Goal: Information Seeking & Learning: Understand process/instructions

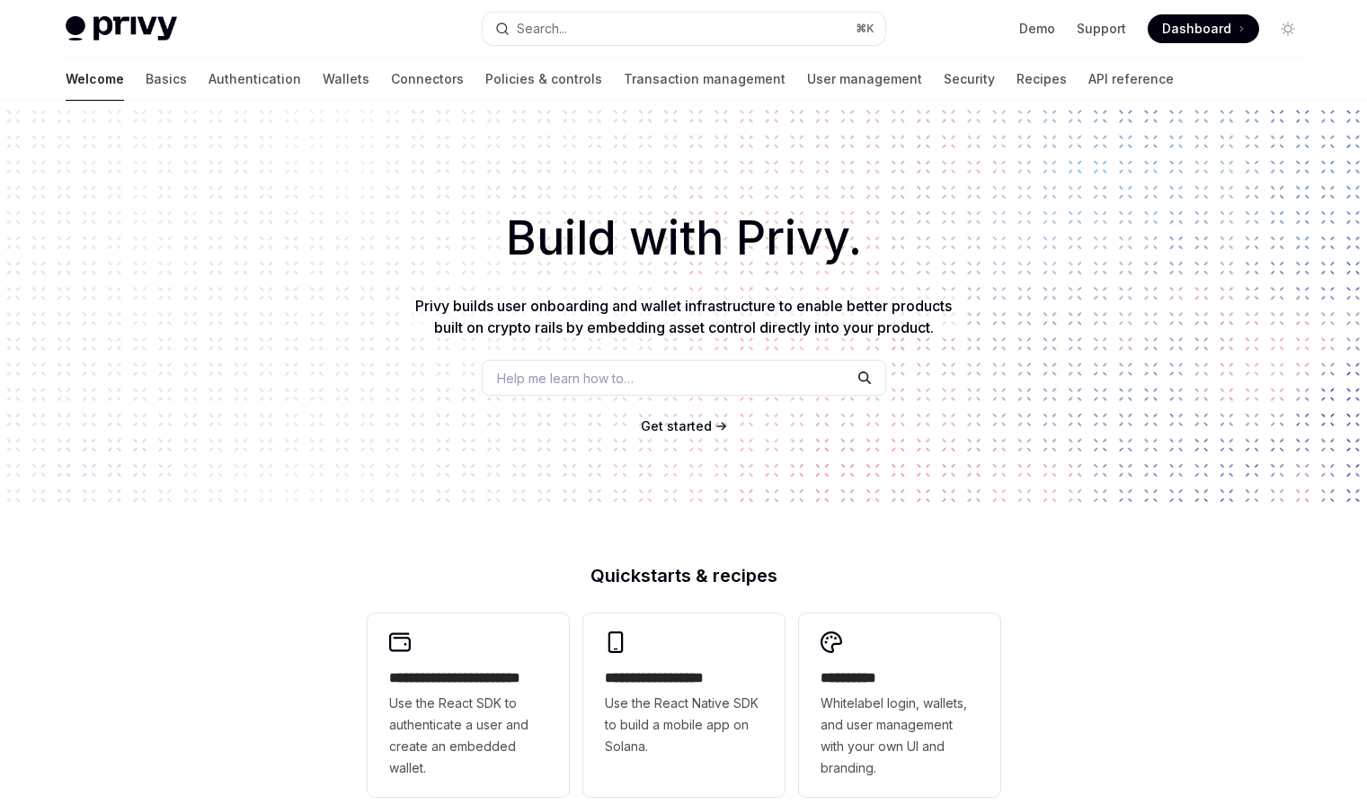
click at [58, 84] on div "Welcome Basics Authentication Wallets Connectors Policies & controls Transactio…" at bounding box center [683, 79] width 1323 height 43
click at [146, 77] on link "Basics" at bounding box center [166, 79] width 41 height 43
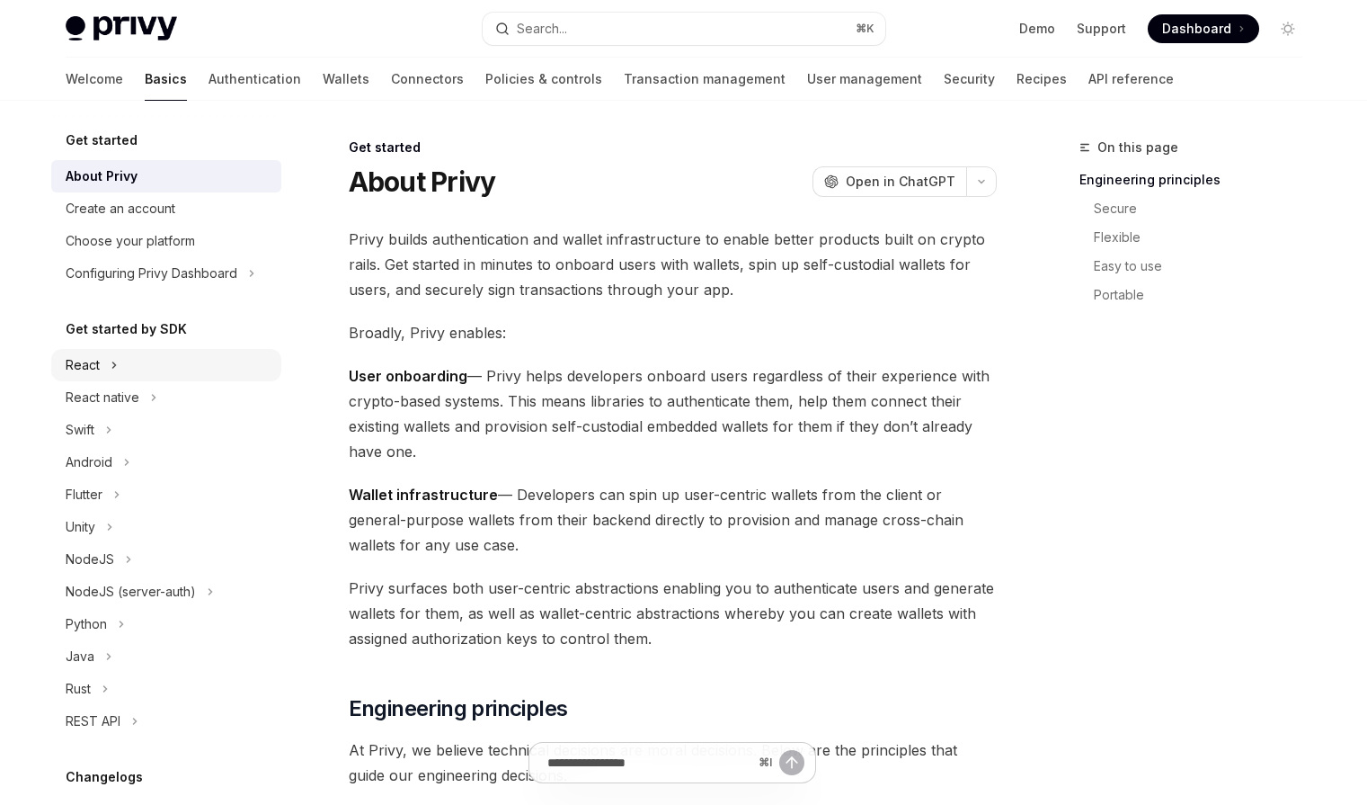
click at [121, 369] on button "React" at bounding box center [166, 365] width 230 height 32
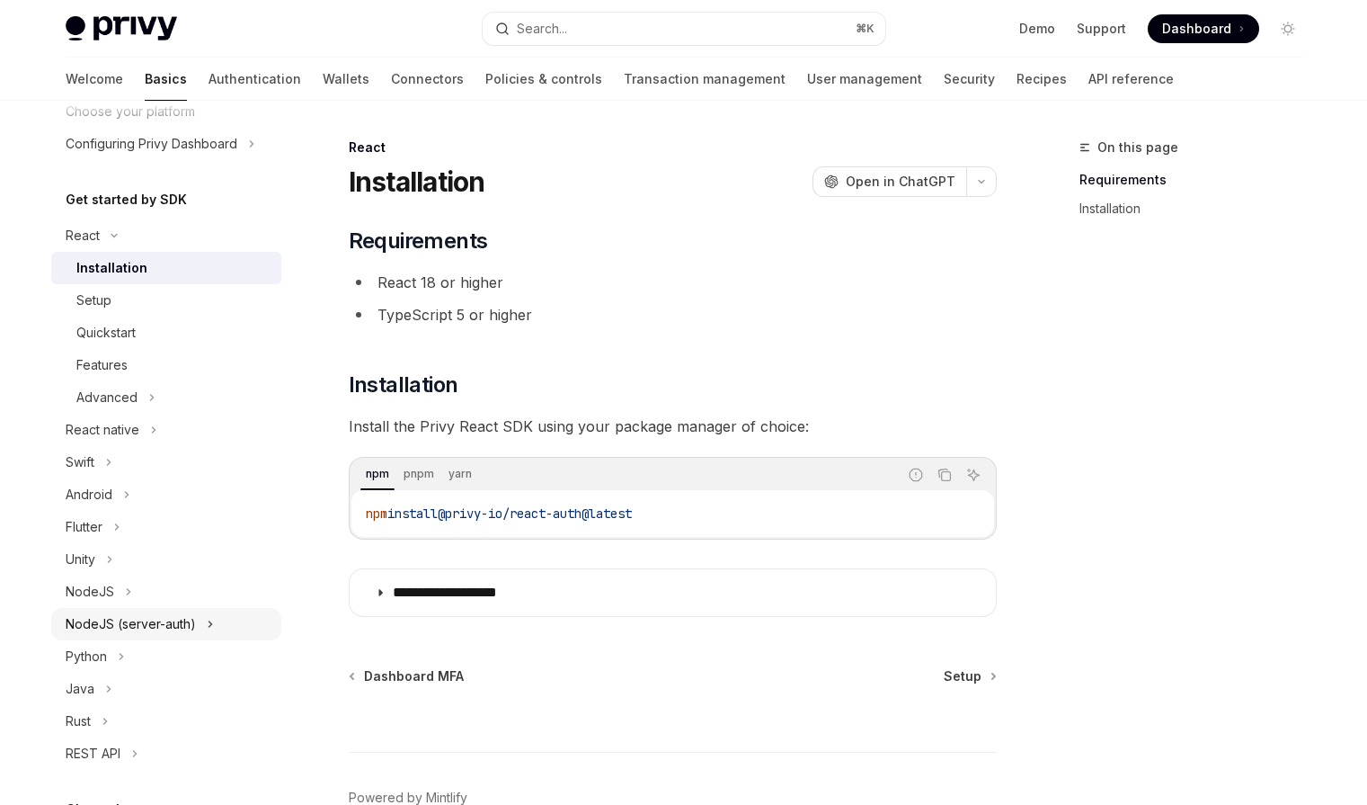
scroll to position [125, 0]
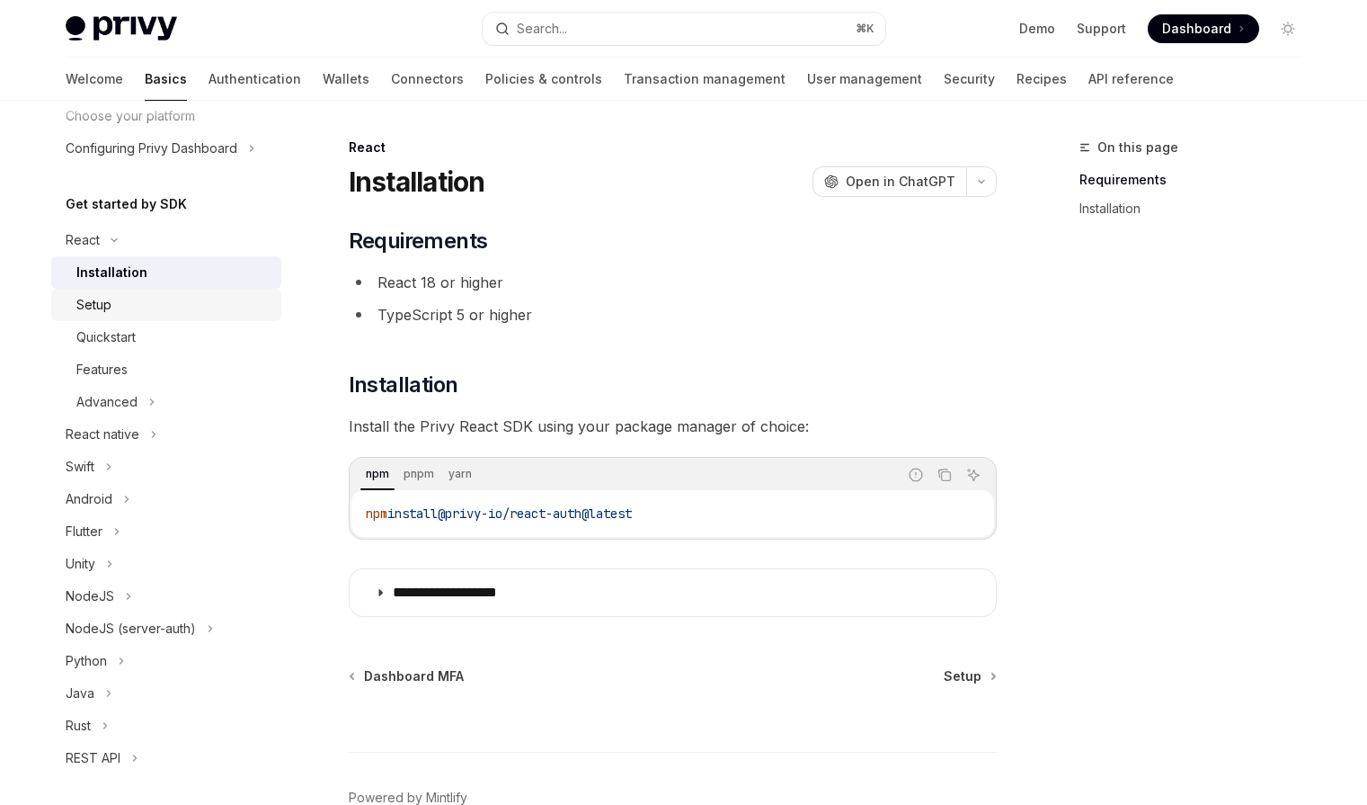
click at [169, 319] on link "Setup" at bounding box center [166, 305] width 230 height 32
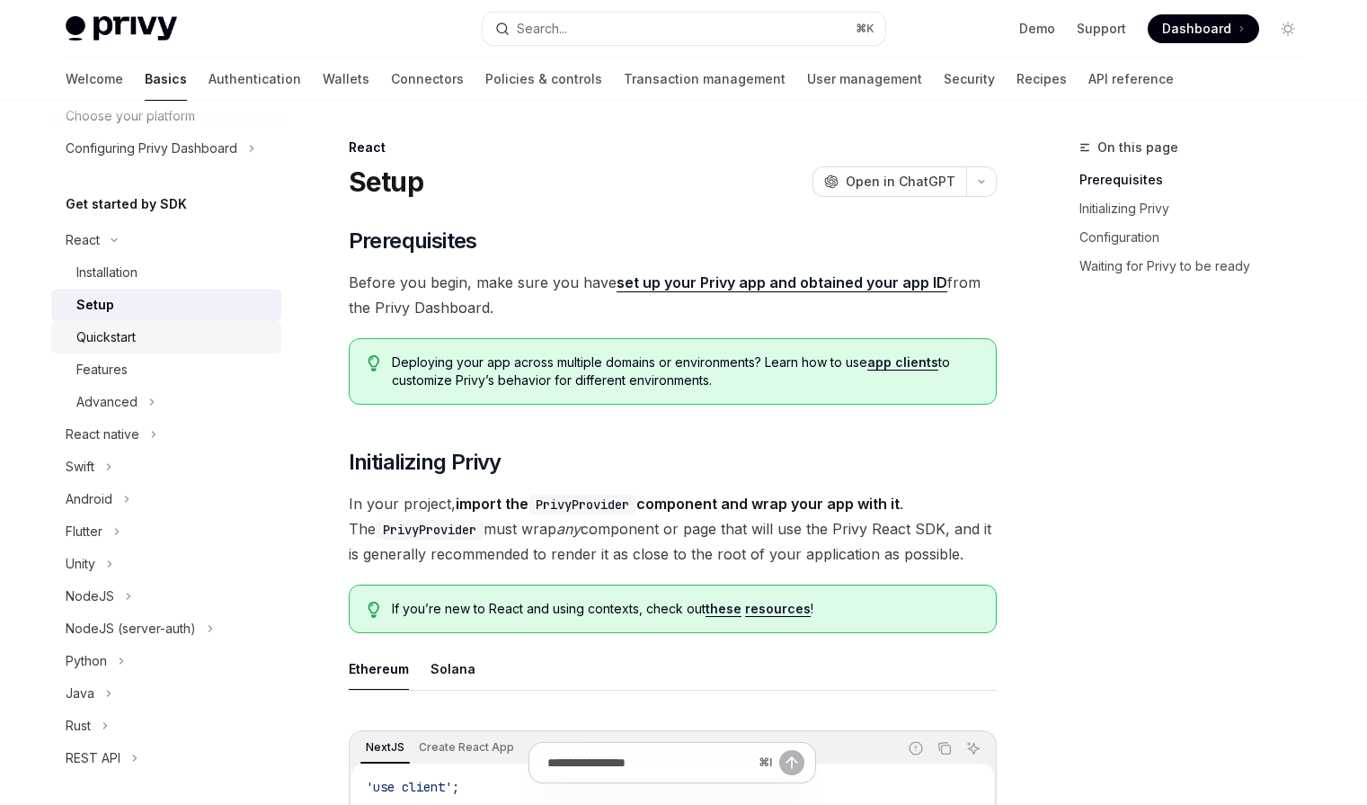
click at [163, 333] on div "Quickstart" at bounding box center [173, 337] width 194 height 22
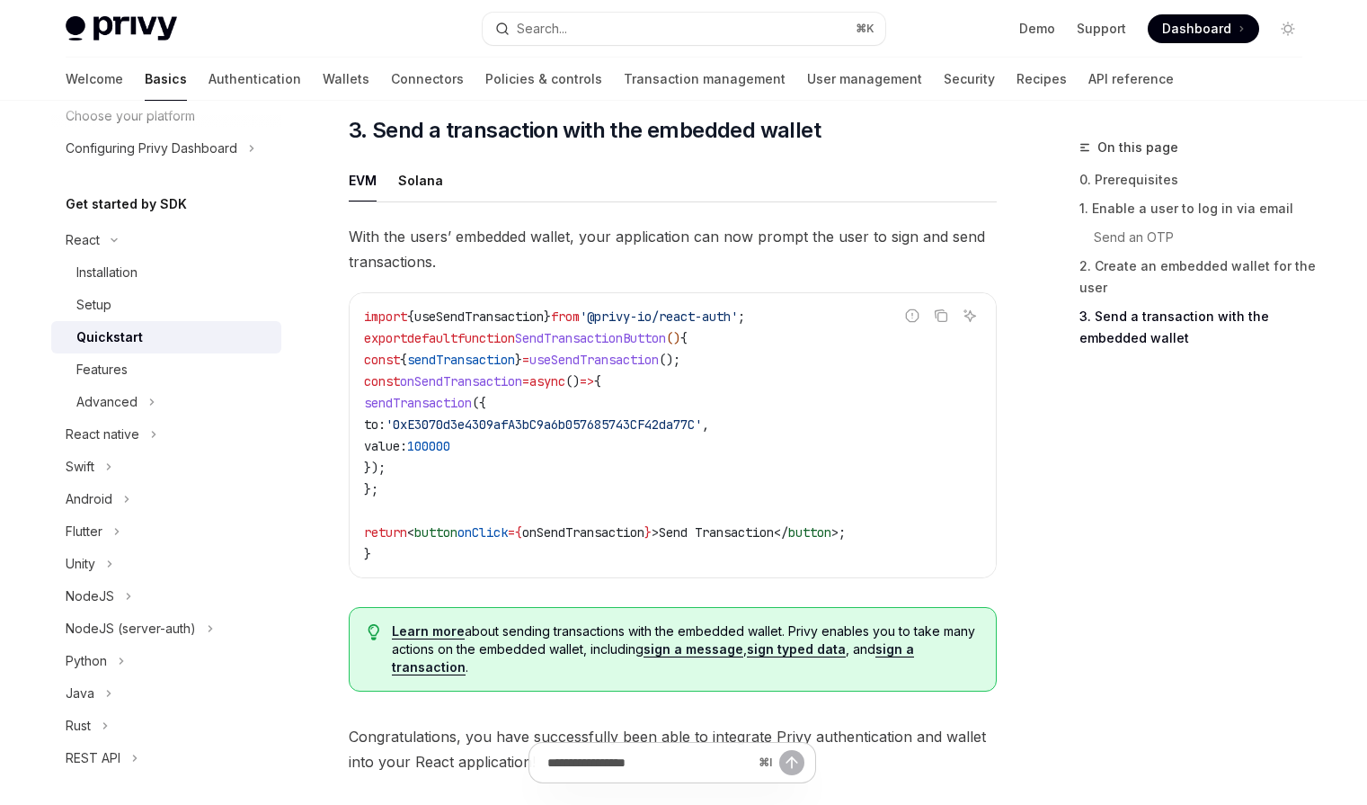
scroll to position [1528, 0]
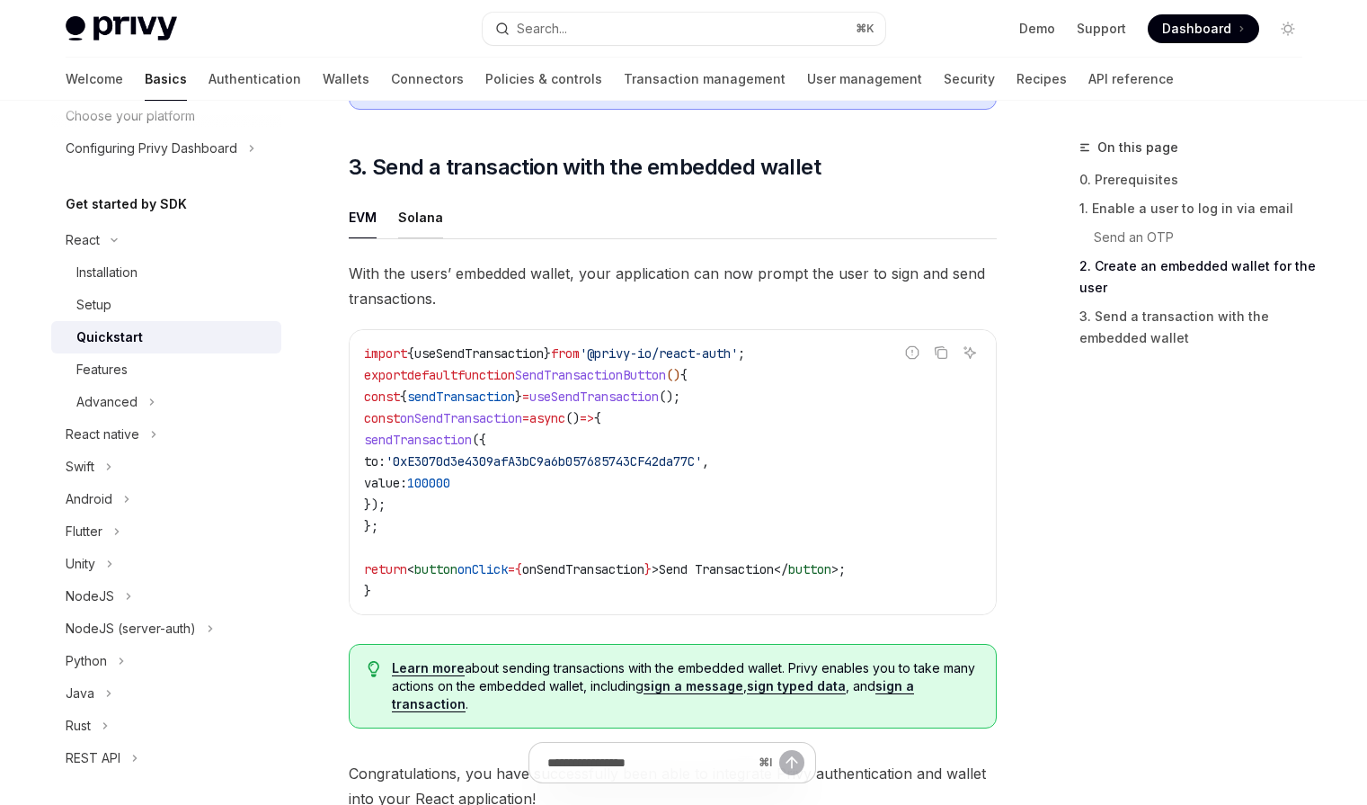
click at [407, 214] on div "Solana" at bounding box center [420, 217] width 45 height 42
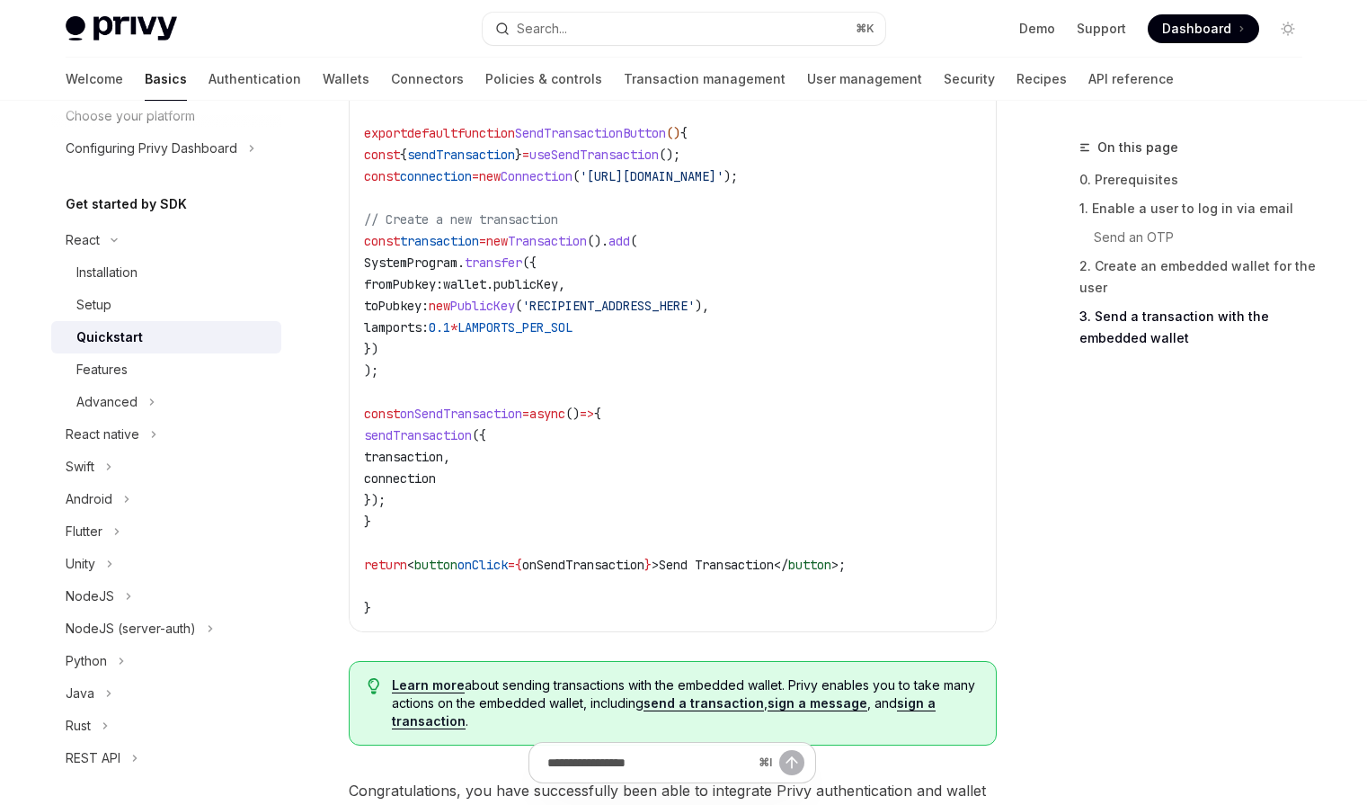
scroll to position [1735, 0]
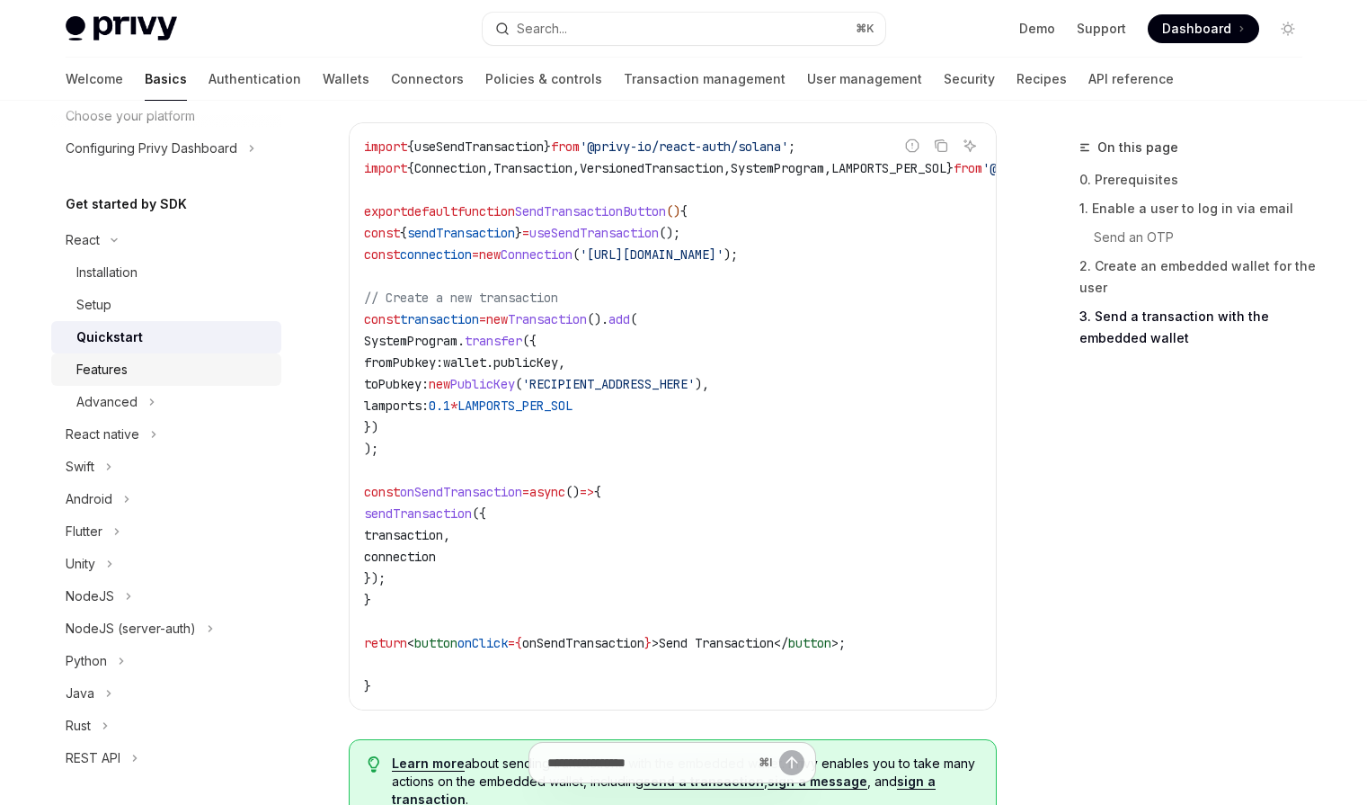
click at [189, 378] on div "Features" at bounding box center [173, 370] width 194 height 22
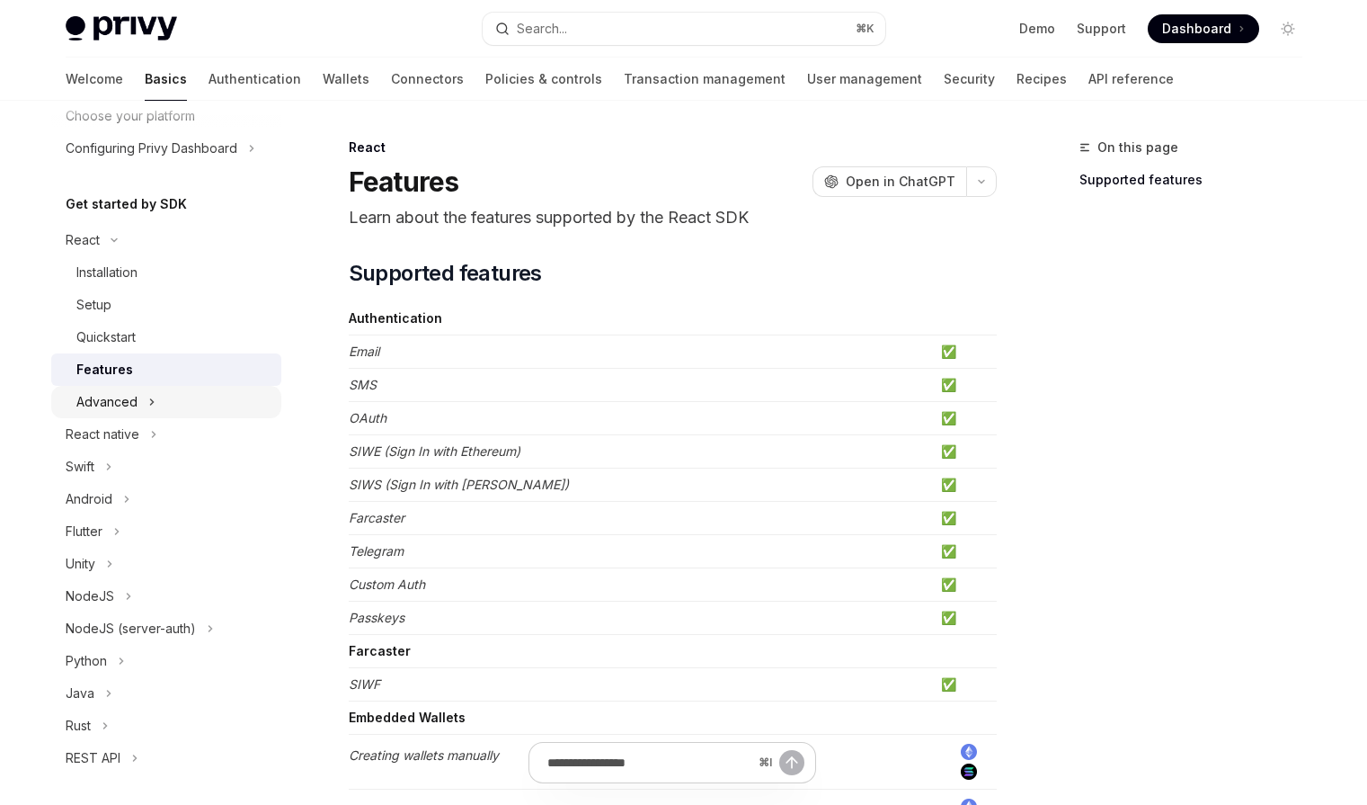
click at [187, 402] on button "Advanced" at bounding box center [166, 402] width 230 height 32
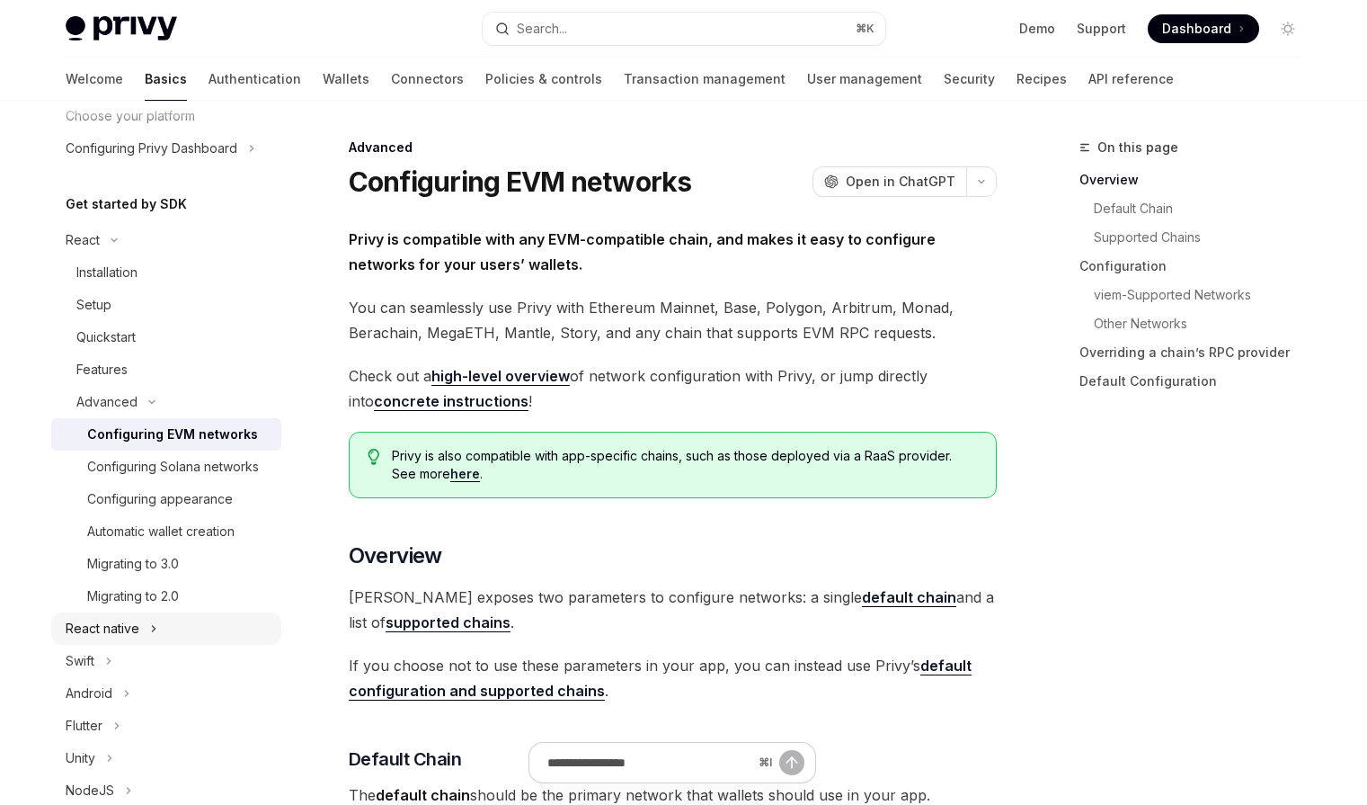
click at [164, 628] on button "React native" at bounding box center [166, 628] width 230 height 32
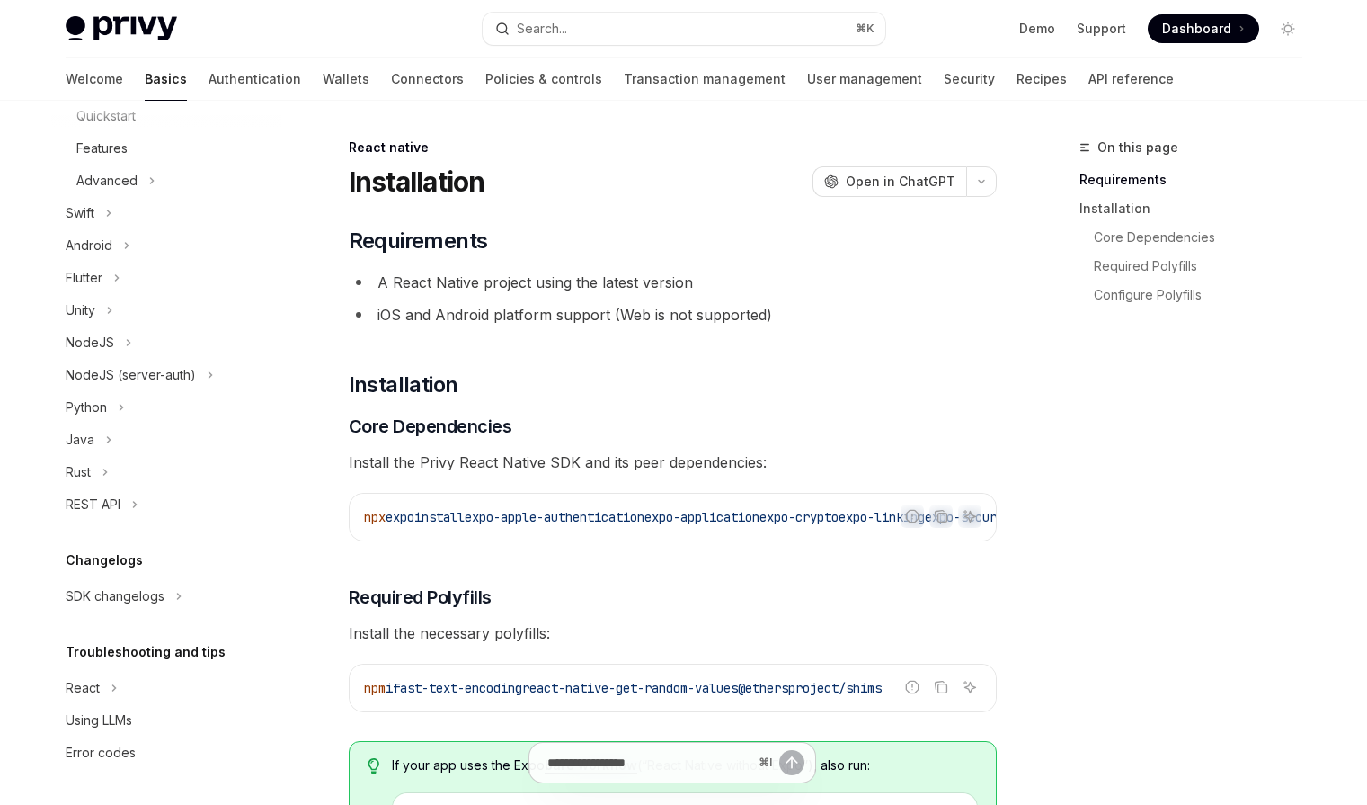
scroll to position [734, 0]
click at [130, 689] on button "React" at bounding box center [166, 687] width 230 height 32
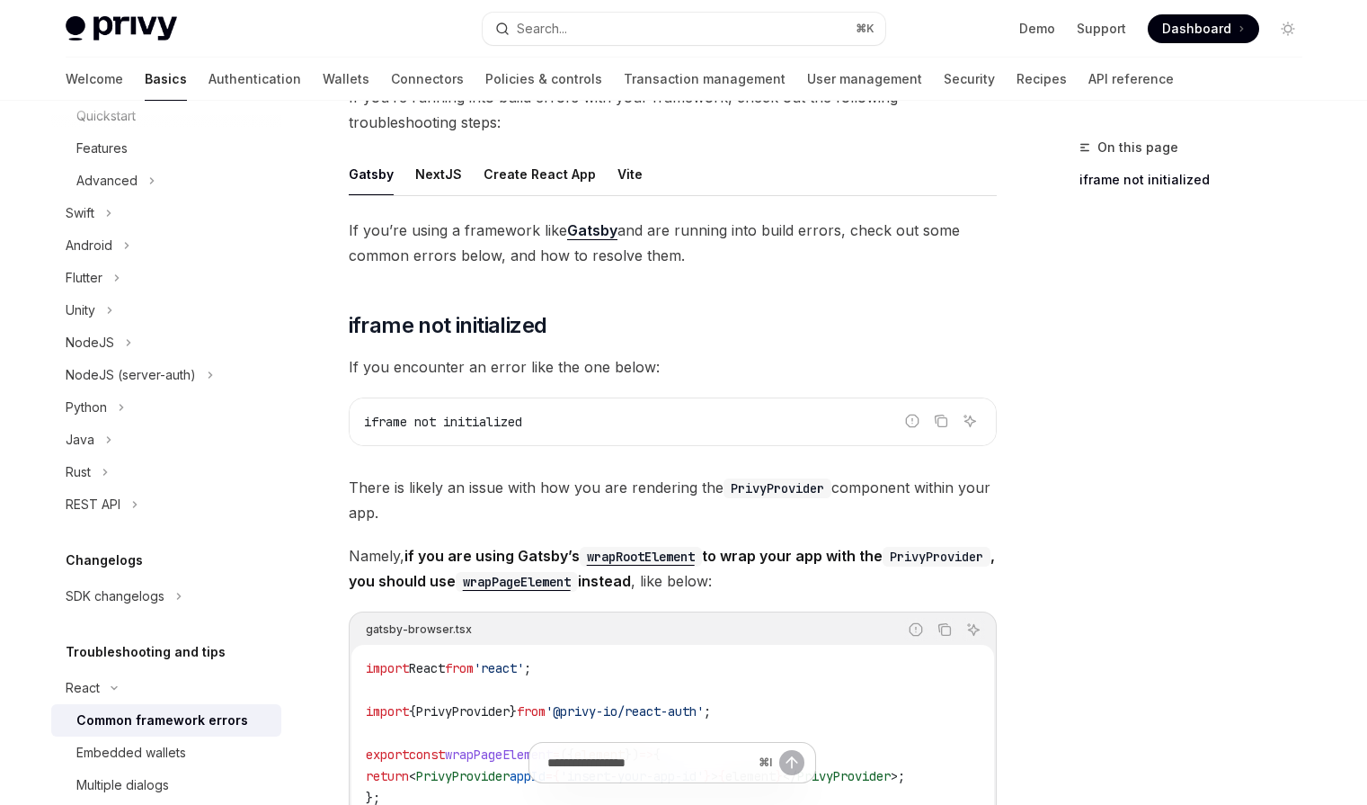
scroll to position [139, 0]
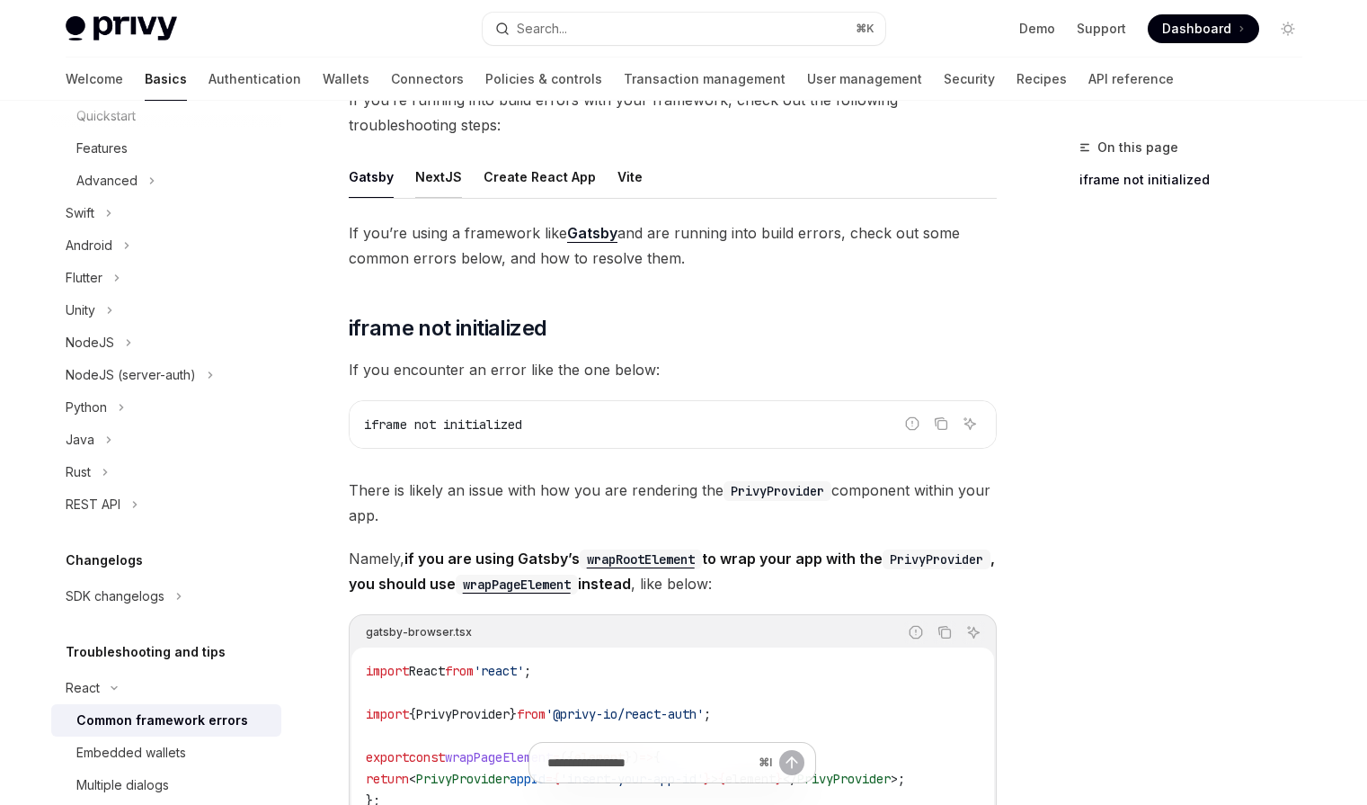
click at [439, 166] on div "NextJS" at bounding box center [438, 177] width 47 height 42
type textarea "*"
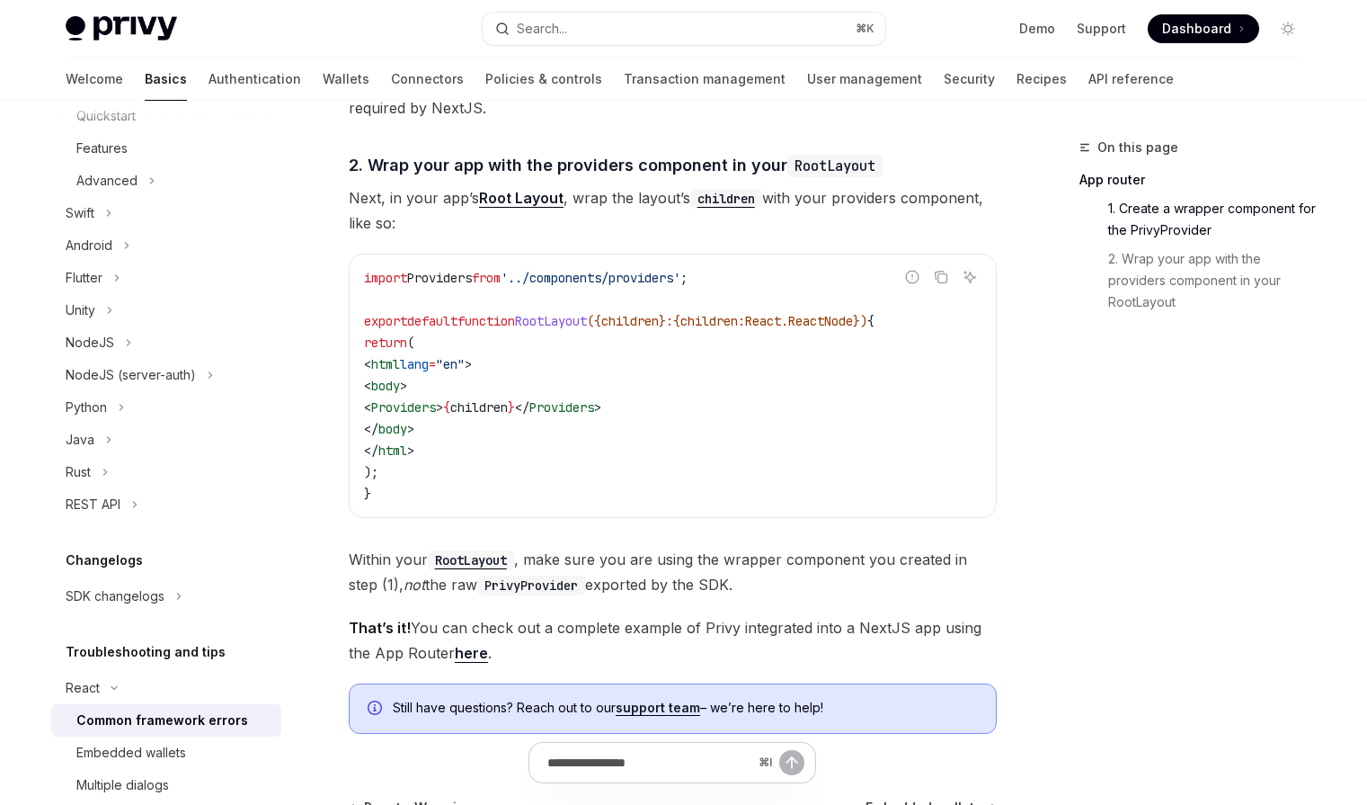
scroll to position [1172, 0]
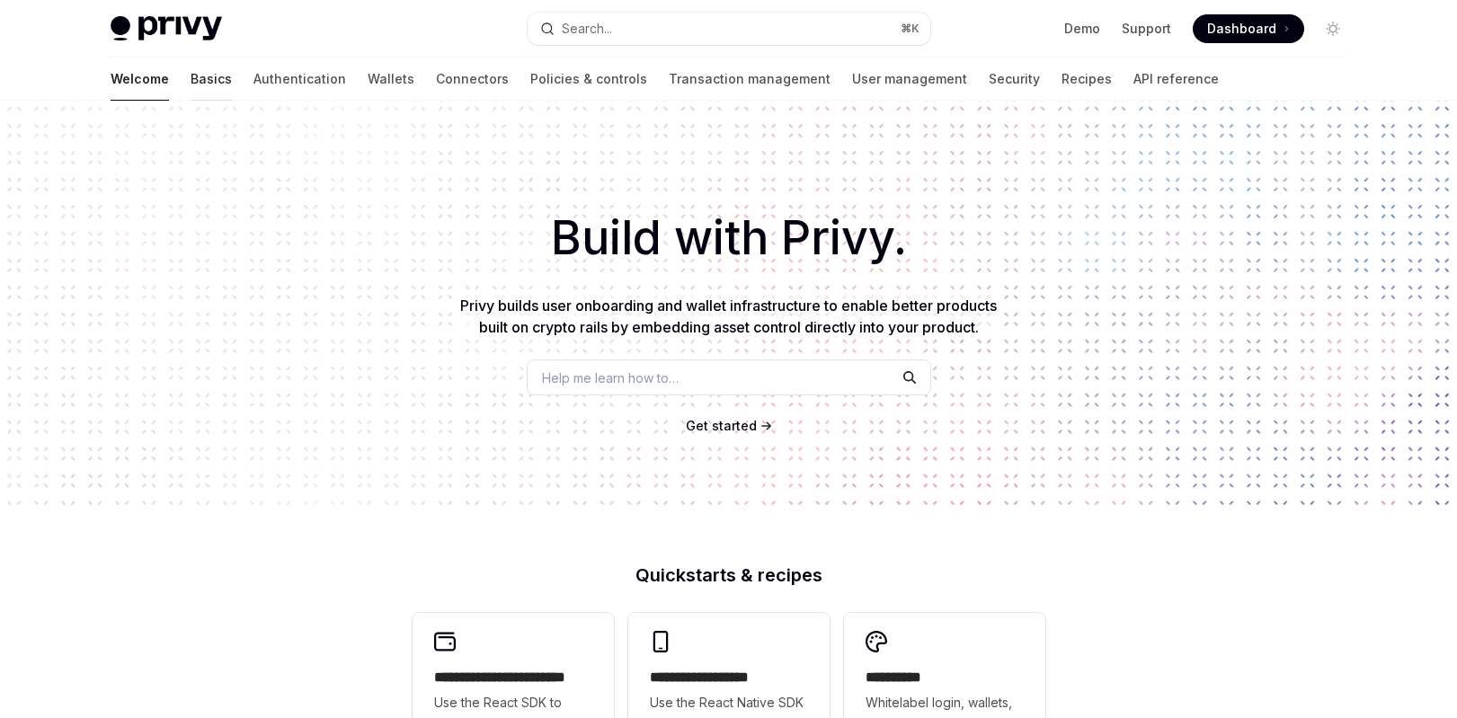
click at [191, 93] on link "Basics" at bounding box center [211, 79] width 41 height 43
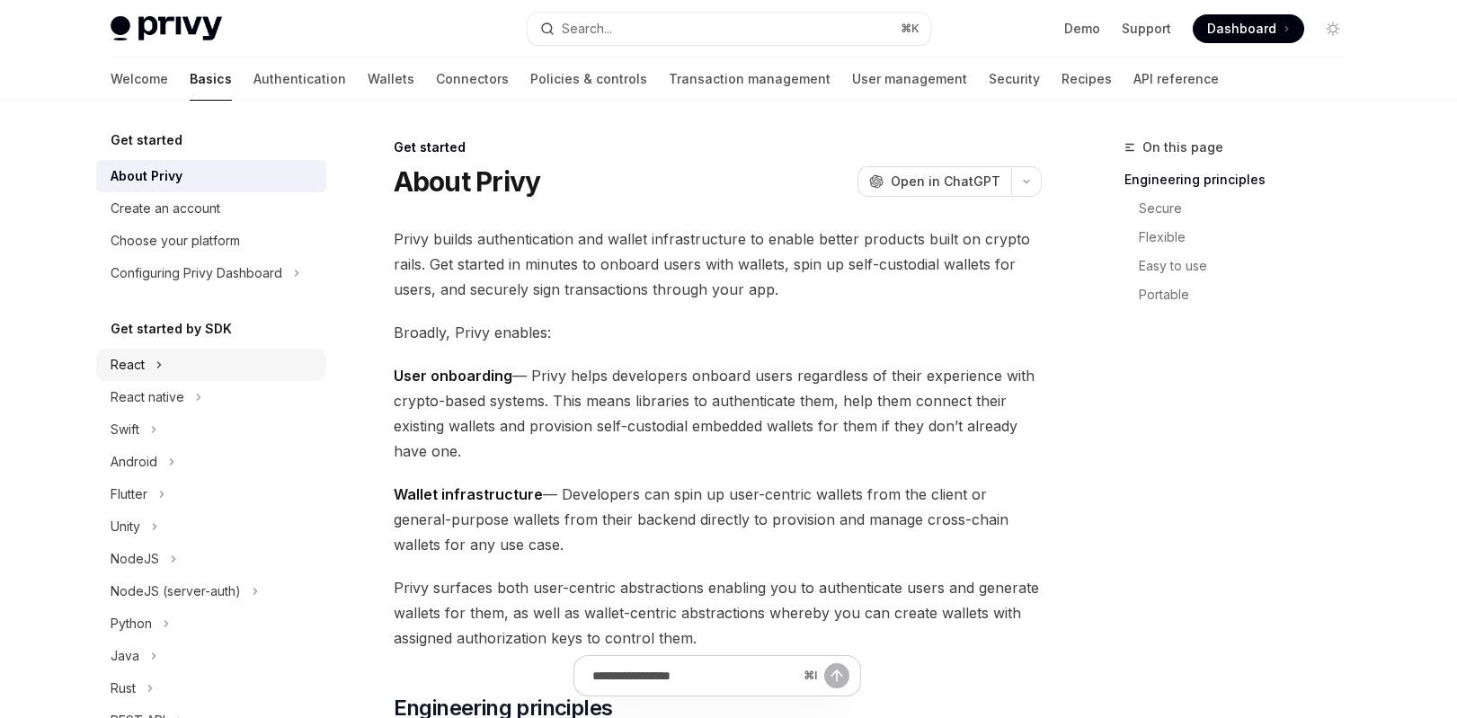
click at [137, 378] on button "React" at bounding box center [211, 365] width 230 height 32
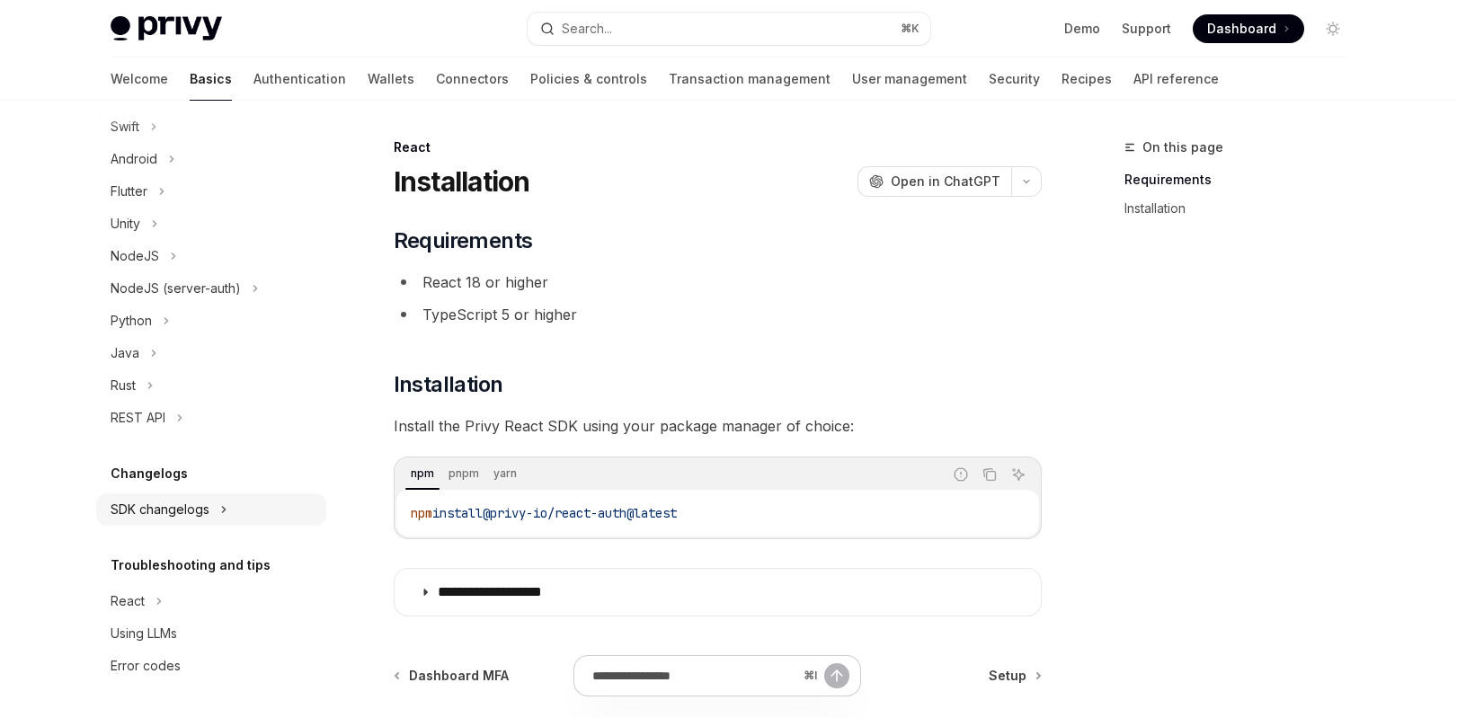
scroll to position [465, 0]
click at [172, 605] on button "React" at bounding box center [211, 601] width 230 height 32
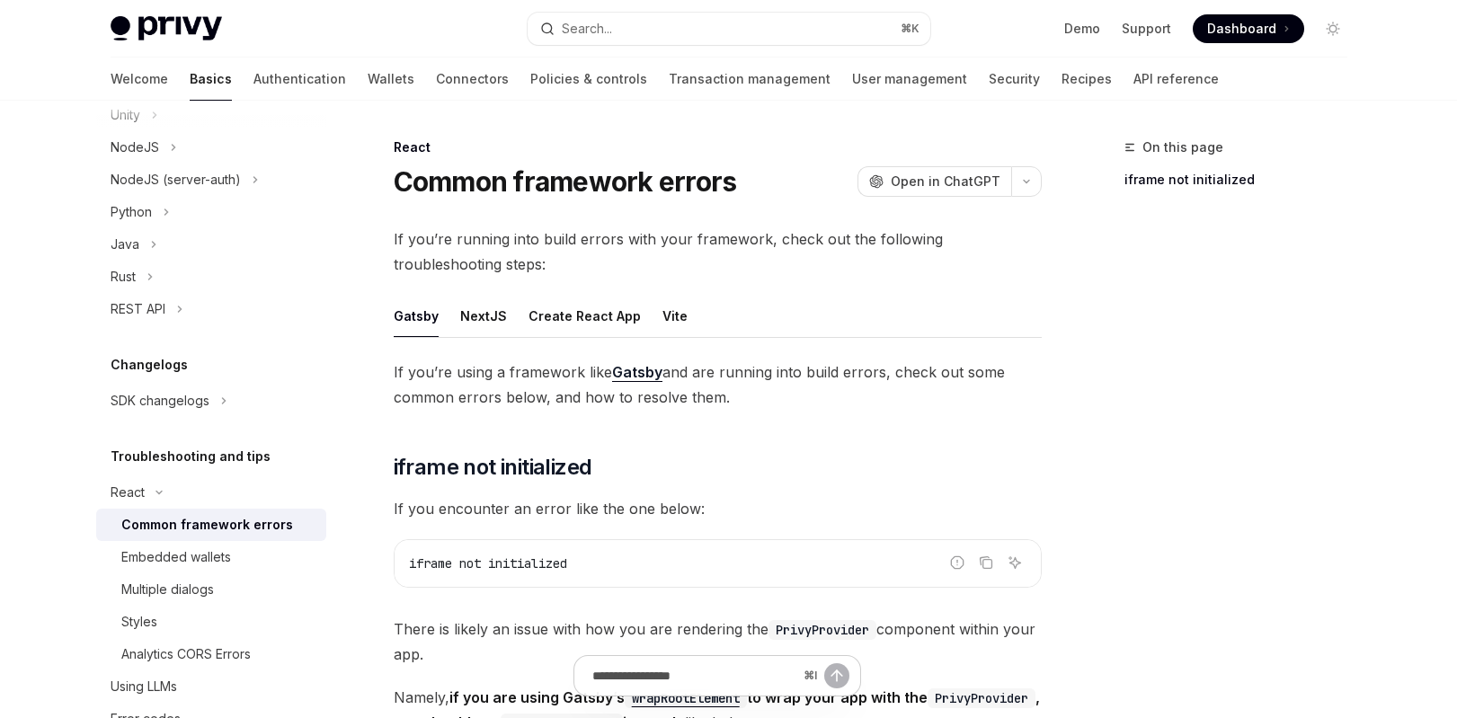
scroll to position [575, 0]
click at [492, 335] on div "NextJS" at bounding box center [483, 316] width 47 height 42
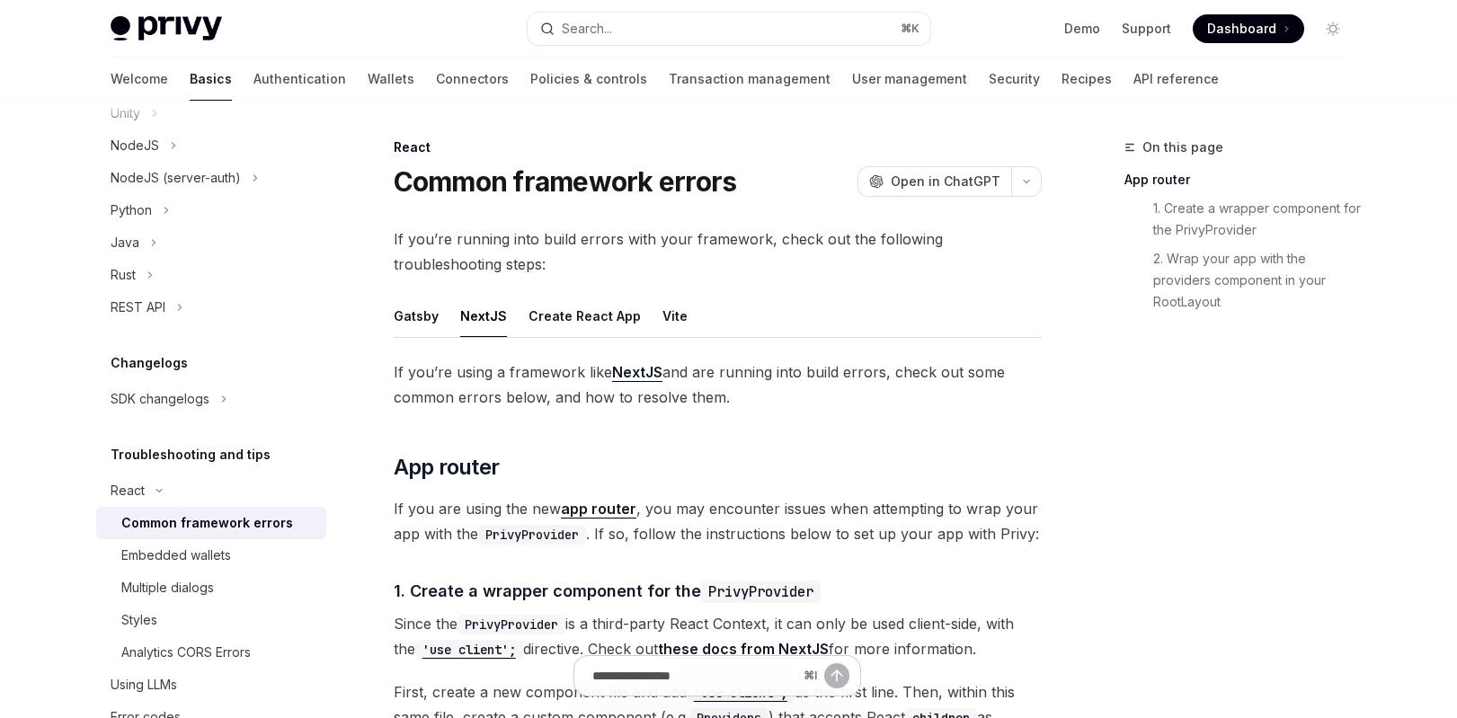
click at [492, 316] on div "NextJS" at bounding box center [483, 316] width 47 height 42
type textarea "*"
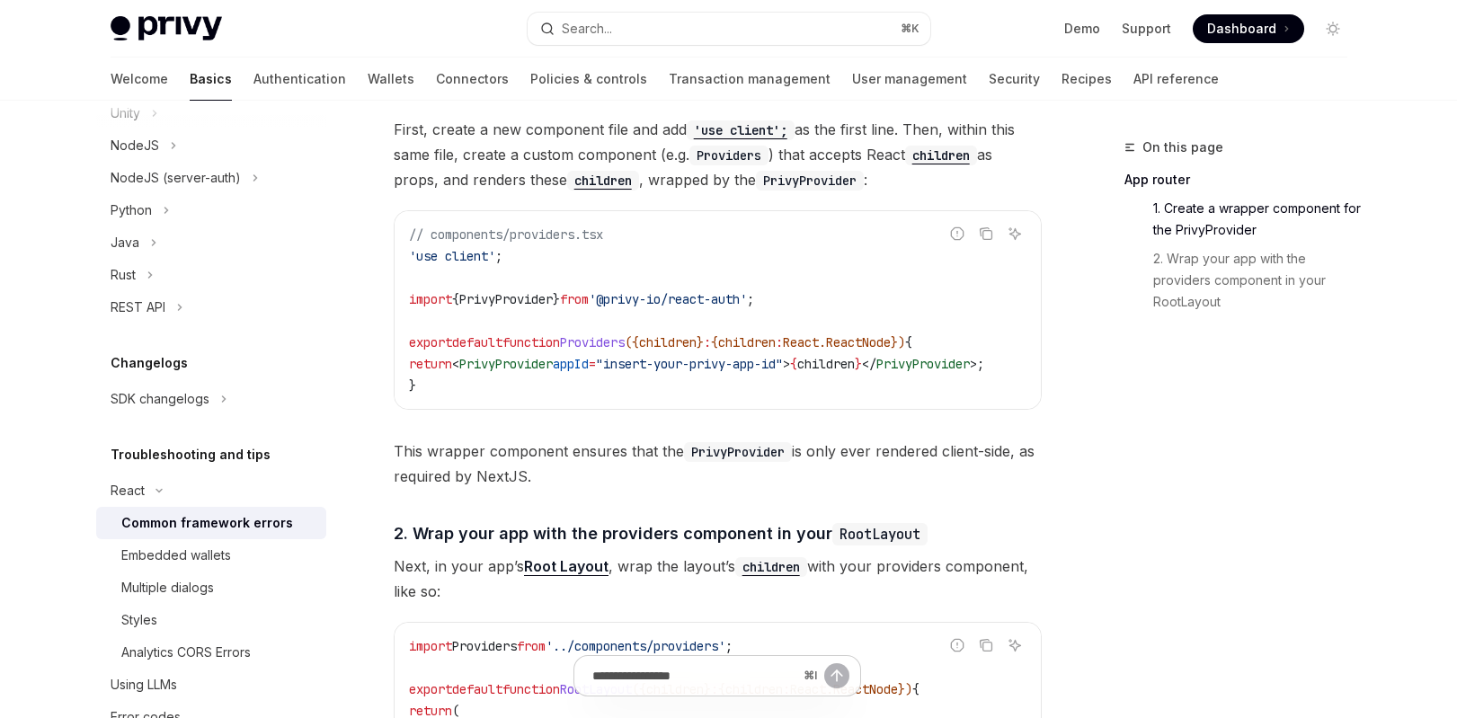
scroll to position [836, 0]
